Goal: Contribute content: Add original content to the website for others to see

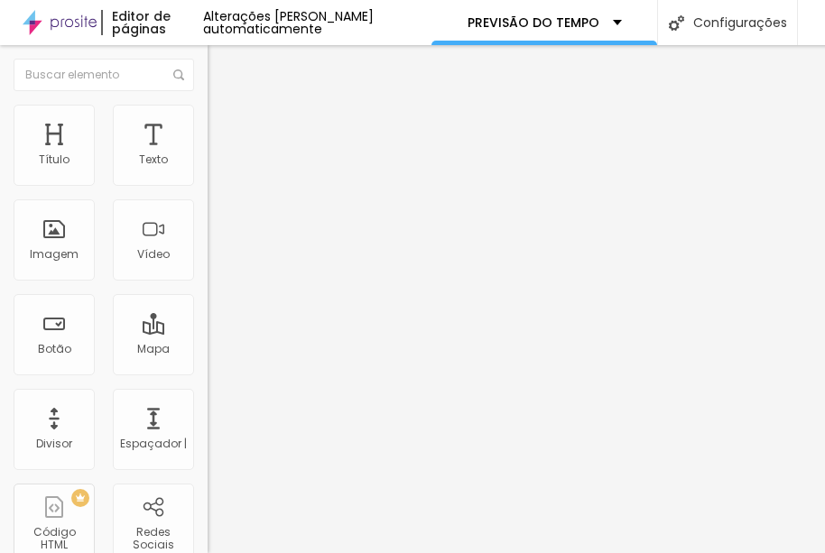
click at [208, 170] on input "[URL][DOMAIN_NAME]" at bounding box center [316, 161] width 217 height 18
click at [208, 170] on input "ch?v=972bZpPCoi4" at bounding box center [316, 161] width 217 height 18
type input "c"
paste input "[URL][DOMAIN_NAME]"
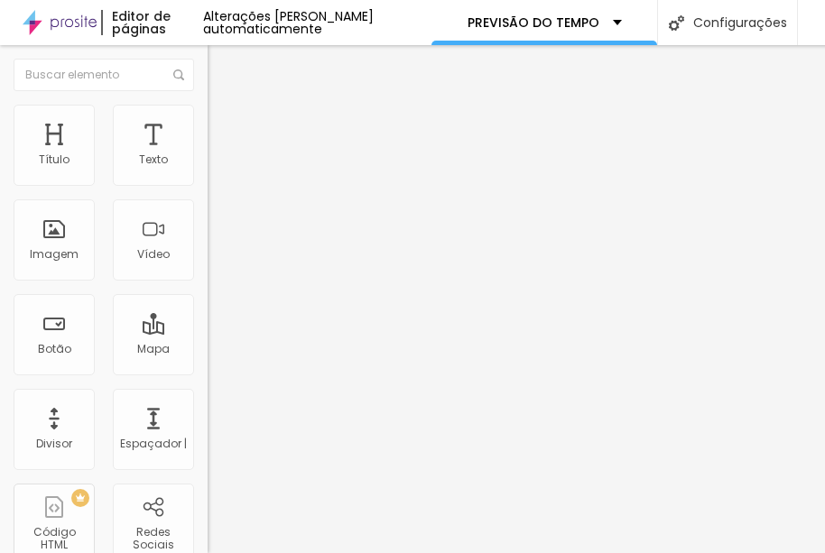
scroll to position [0, 108]
type input "[URL][DOMAIN_NAME]"
paste input "[URL][DOMAIN_NAME]"
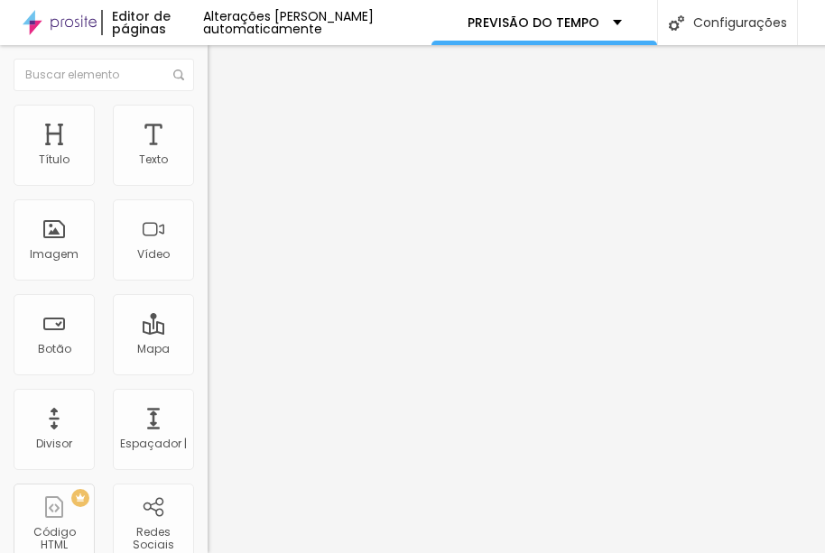
type input "[URL][DOMAIN_NAME]"
click at [208, 170] on input "[URL][DOMAIN_NAME]" at bounding box center [316, 161] width 217 height 18
click at [208, 170] on input "tch?v=MTp2uC3e7Zo" at bounding box center [316, 161] width 217 height 18
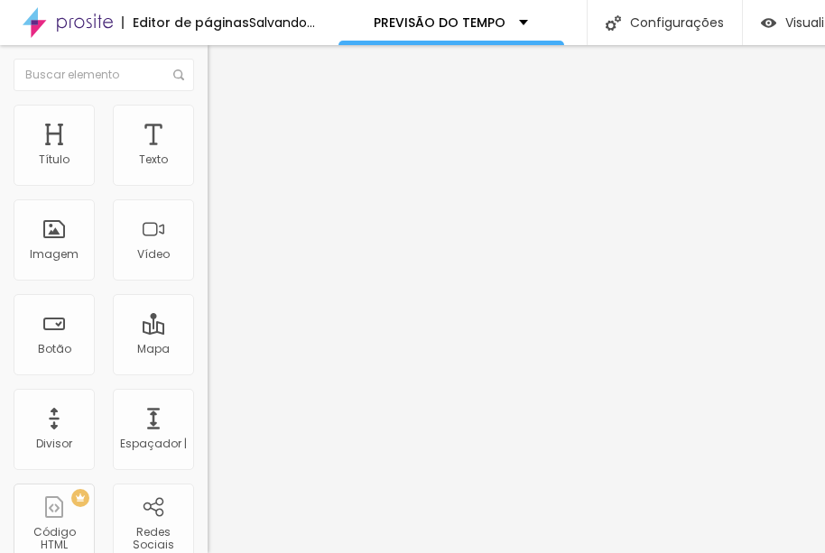
type input "t"
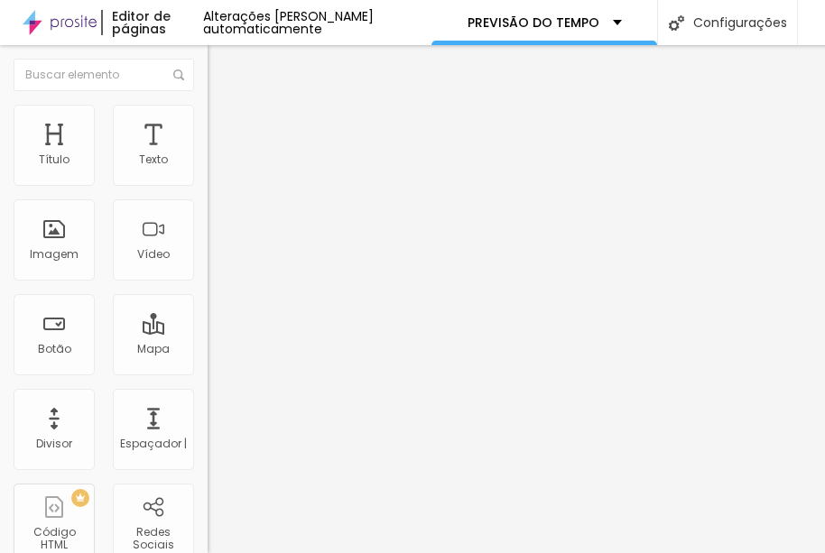
click at [208, 339] on div at bounding box center [312, 339] width 208 height 0
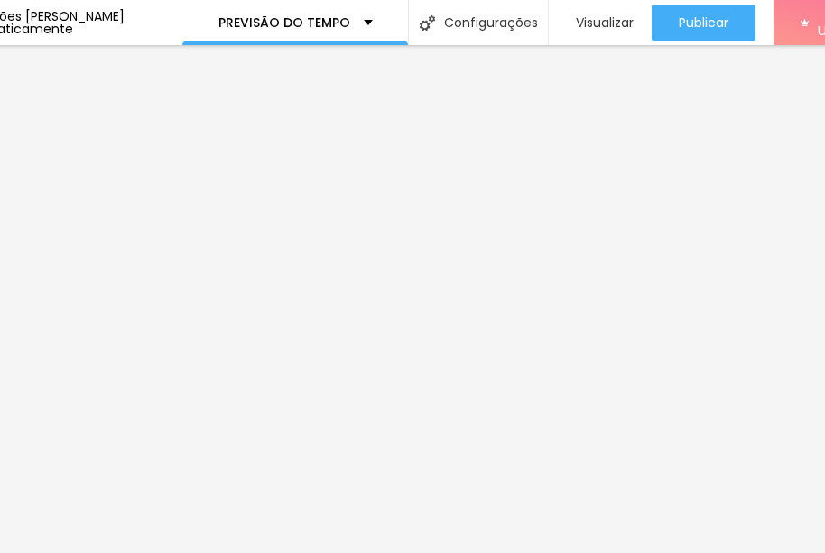
scroll to position [0, 249]
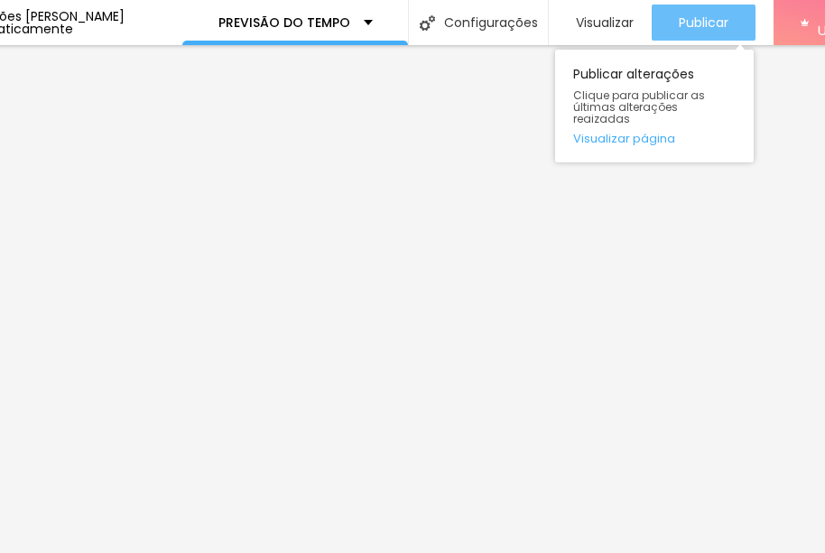
click at [692, 28] on span "Publicar" at bounding box center [704, 22] width 50 height 14
